Goal: Find specific page/section

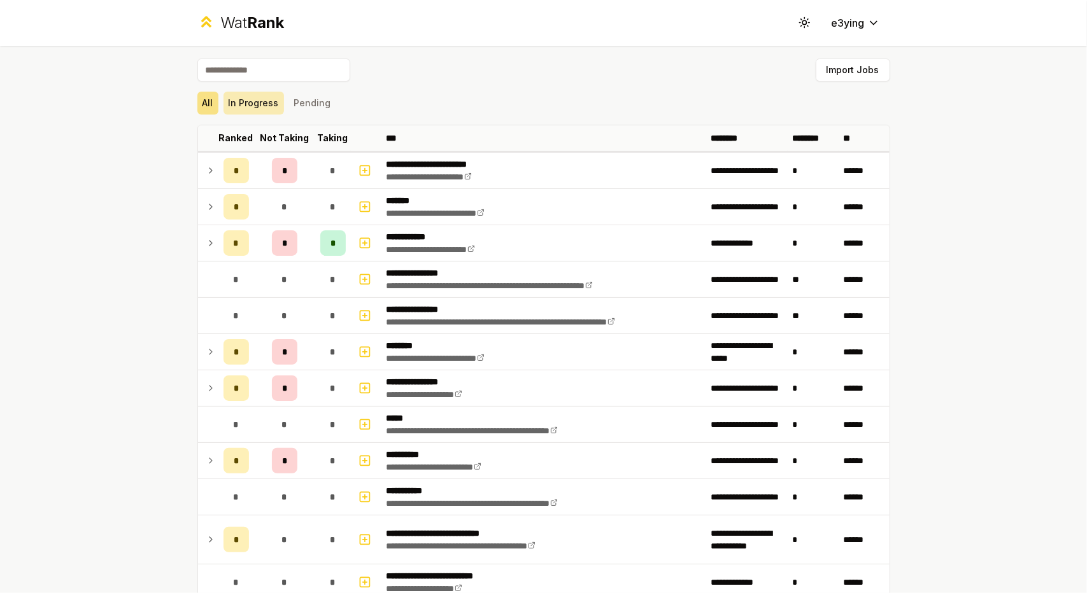
click at [269, 105] on button "In Progress" at bounding box center [253, 103] width 60 height 23
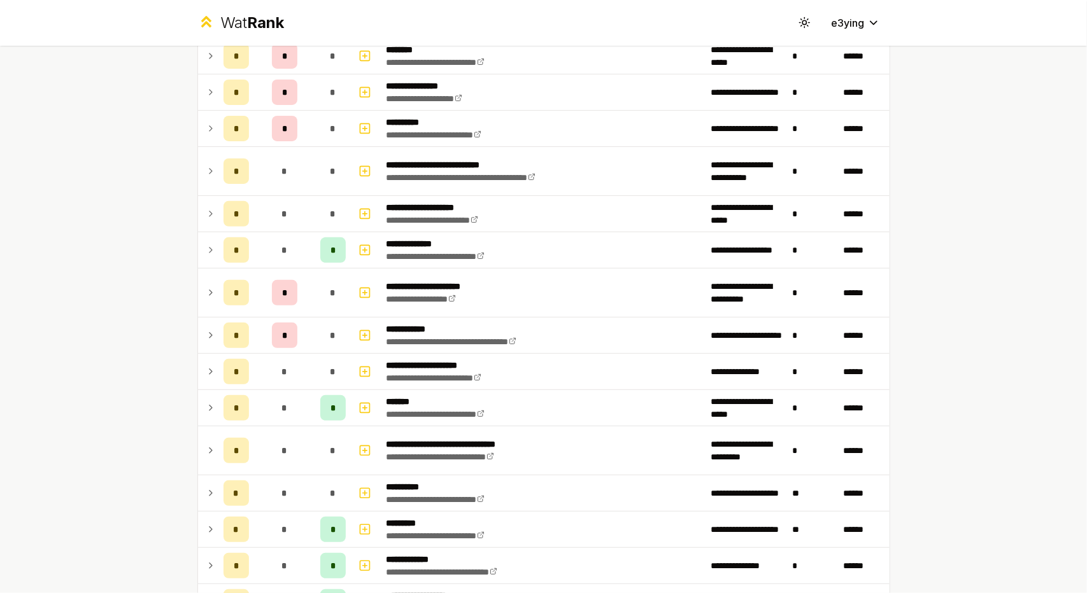
scroll to position [231, 0]
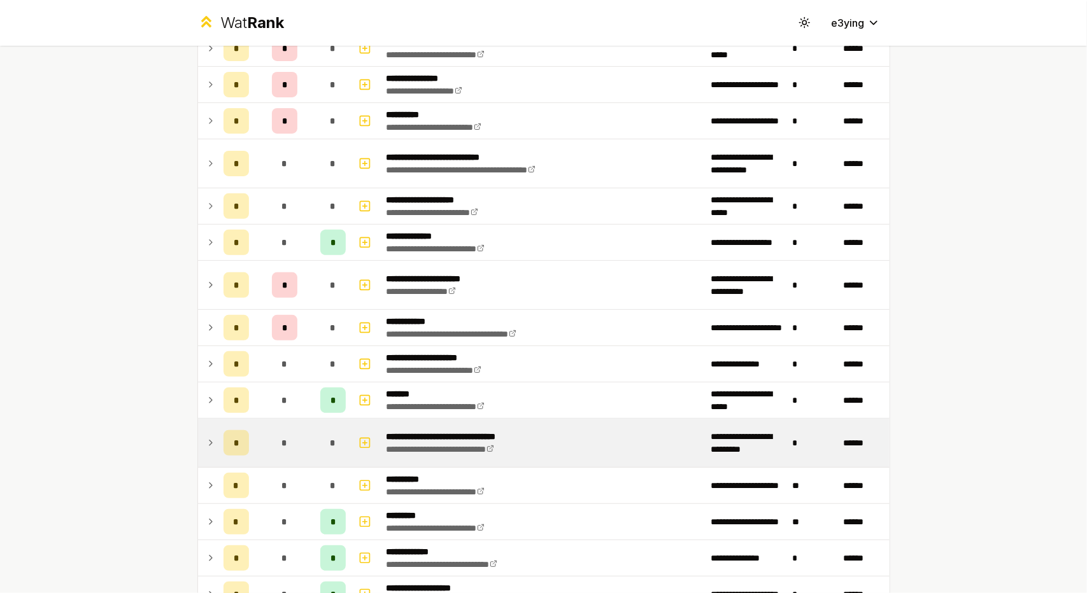
click at [207, 435] on icon at bounding box center [211, 442] width 10 height 15
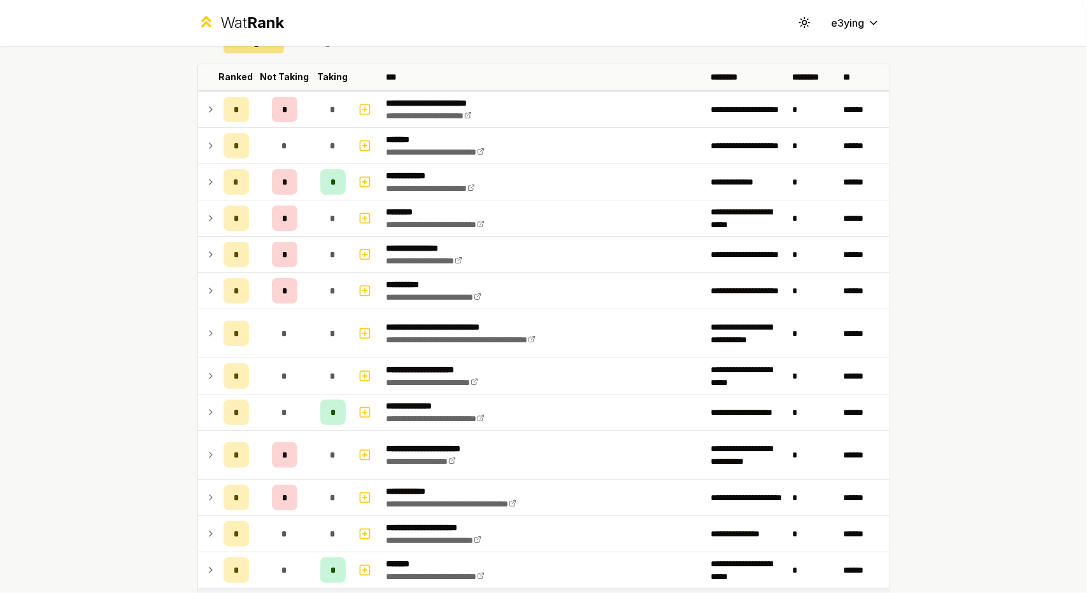
scroll to position [0, 0]
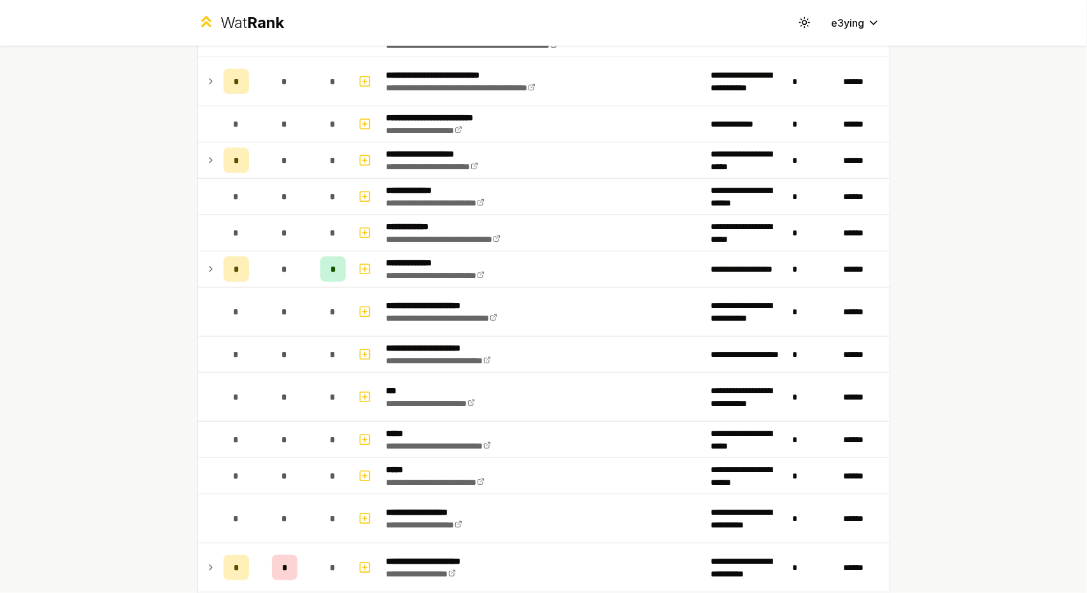
scroll to position [336, 0]
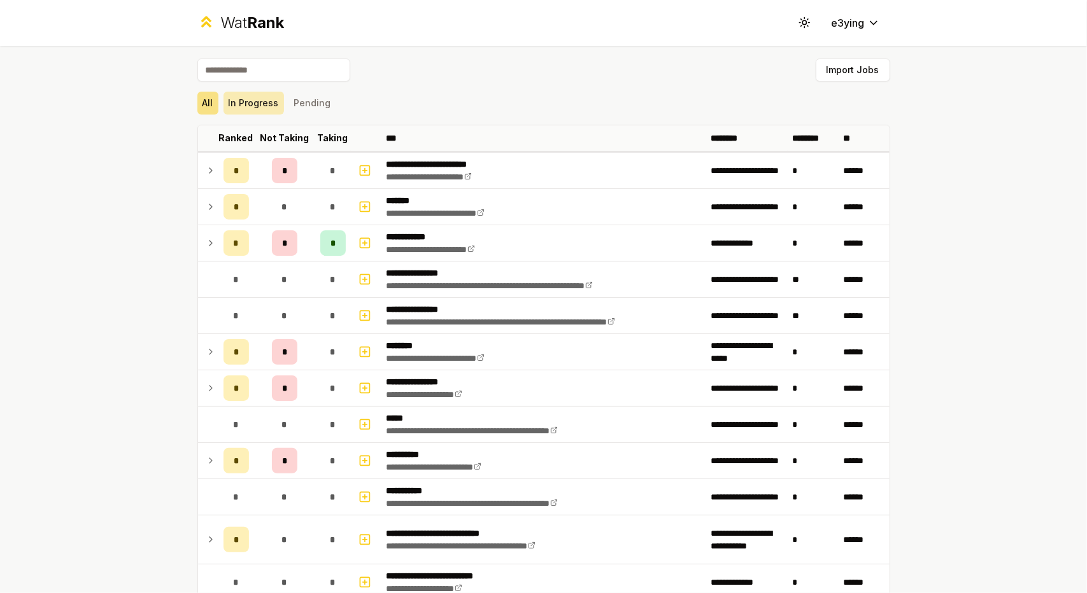
click at [267, 95] on button "In Progress" at bounding box center [253, 103] width 60 height 23
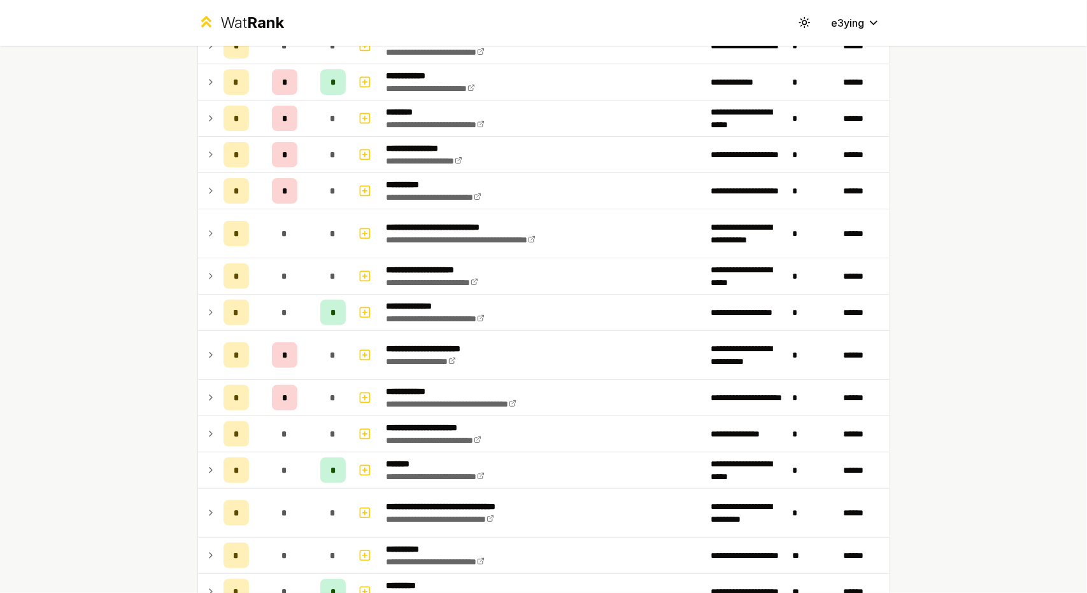
scroll to position [162, 0]
